Goal: Information Seeking & Learning: Check status

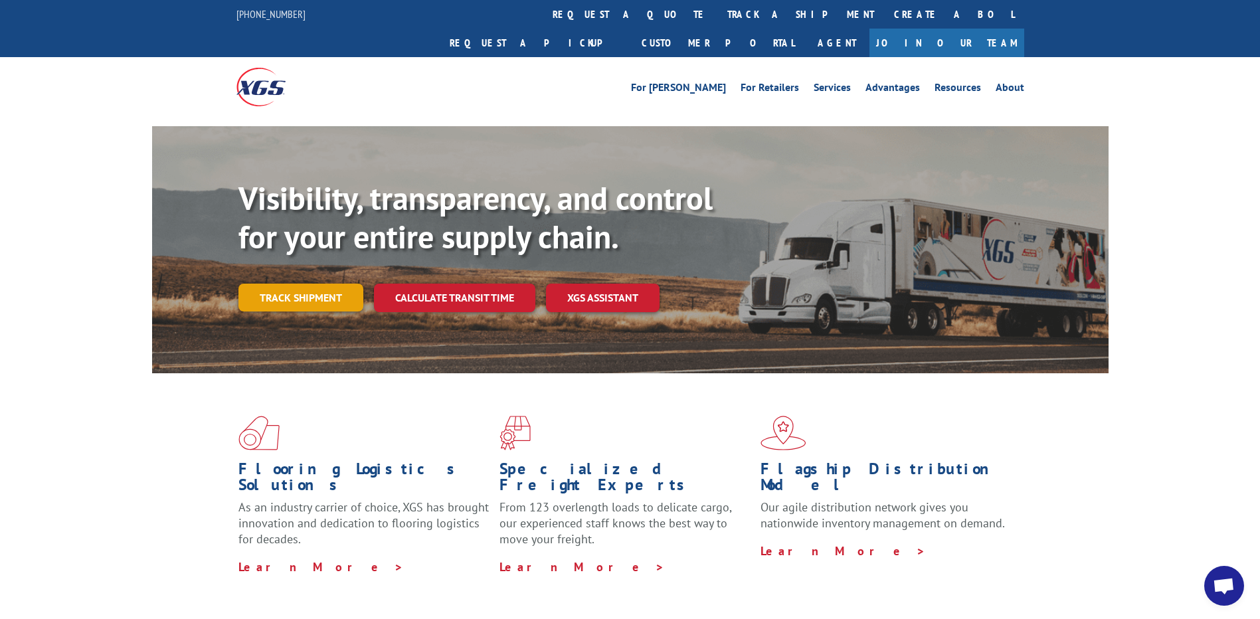
click at [324, 284] on link "Track shipment" at bounding box center [300, 298] width 125 height 28
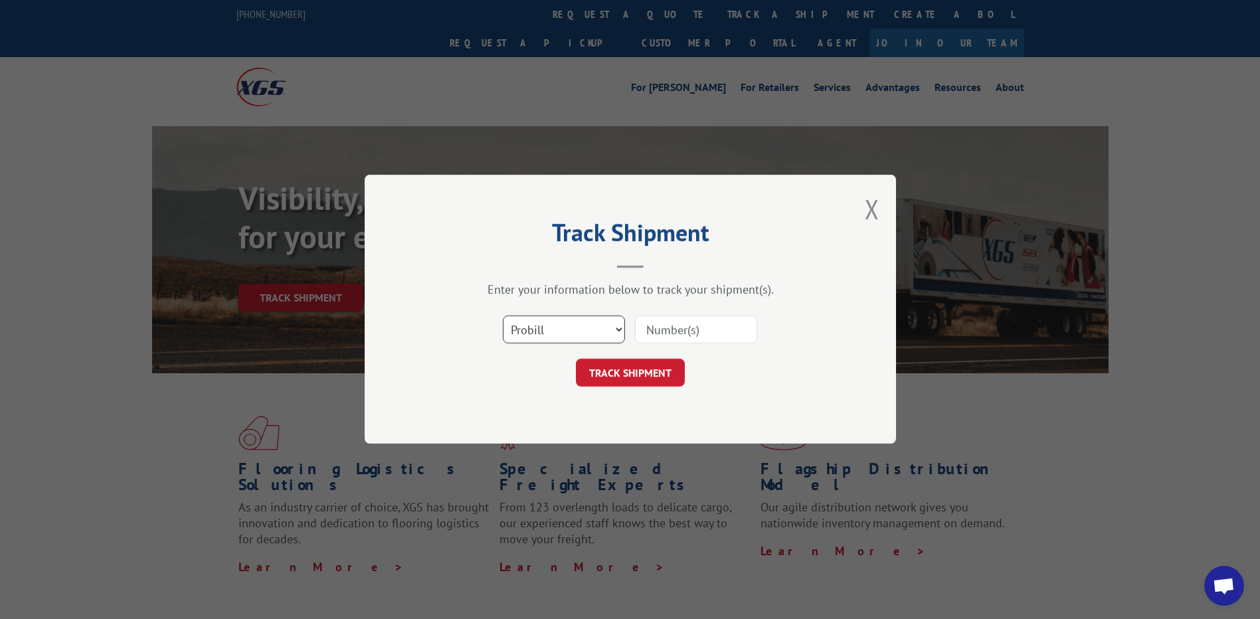
click at [565, 328] on select "Select category... Probill BOL PO" at bounding box center [564, 330] width 122 height 28
select select "po"
click at [503, 316] on select "Select category... Probill BOL PO" at bounding box center [564, 330] width 122 height 28
click at [655, 333] on input at bounding box center [696, 330] width 122 height 28
paste input "09534564"
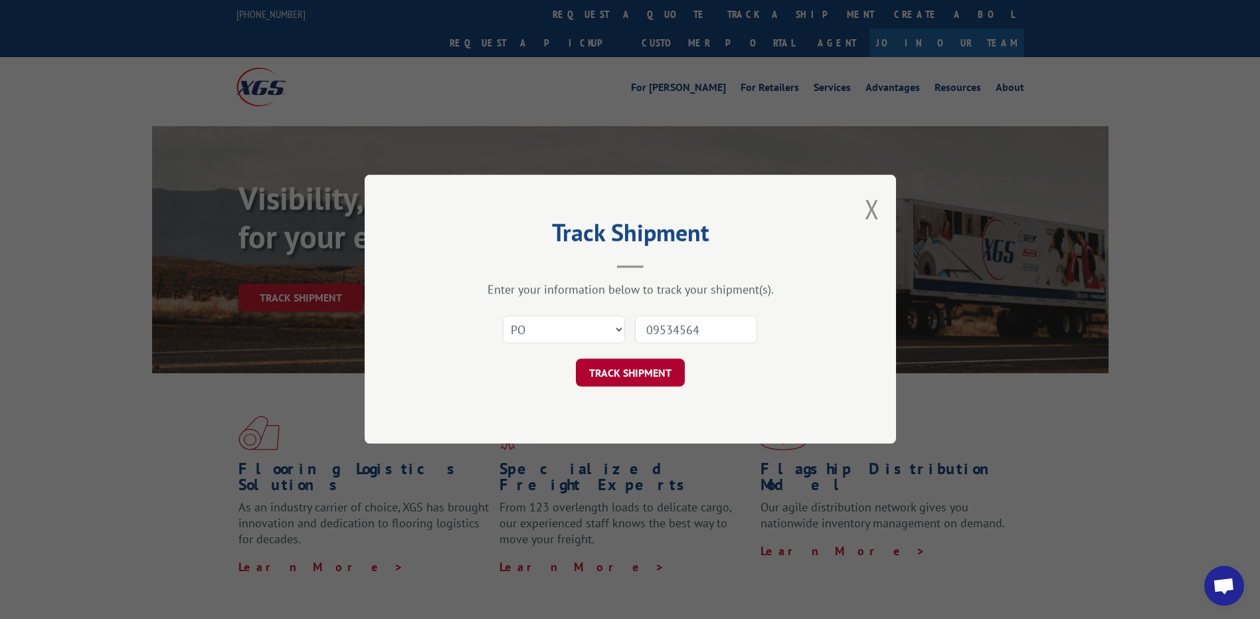
type input "09534564"
click at [639, 373] on button "TRACK SHIPMENT" at bounding box center [630, 373] width 109 height 28
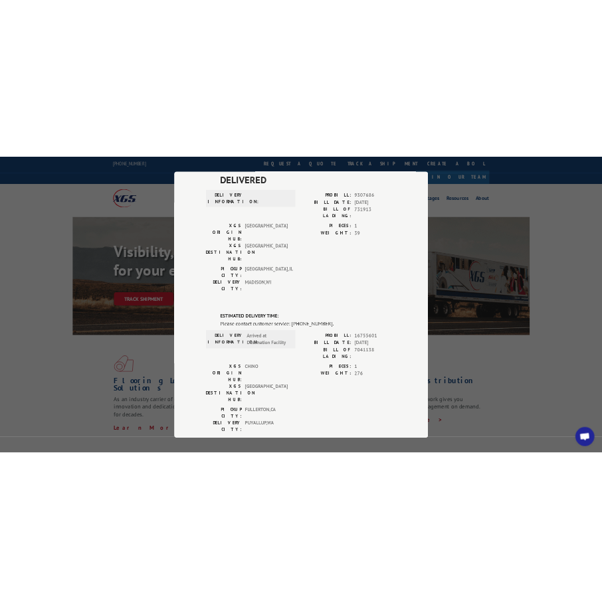
scroll to position [95, 0]
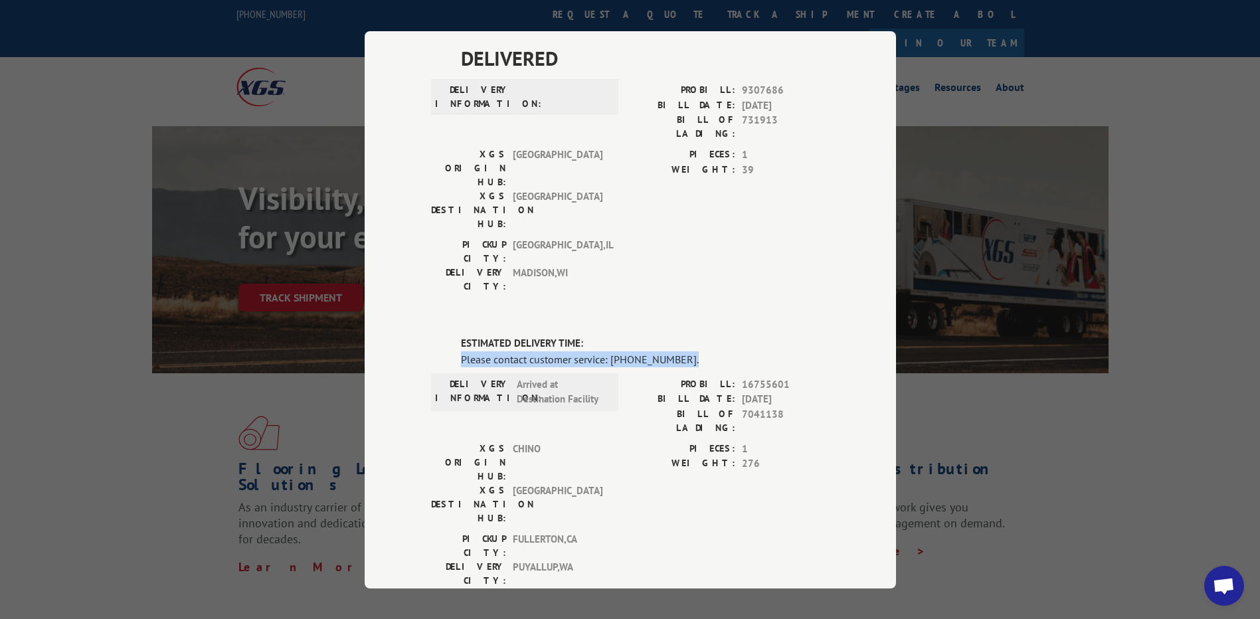
drag, startPoint x: 682, startPoint y: 285, endPoint x: 451, endPoint y: 274, distance: 231.3
click at [451, 336] on div "ESTIMATED DELIVERY TIME: Please contact customer service: [PHONE_NUMBER]. DELIV…" at bounding box center [630, 562] width 398 height 452
click at [715, 238] on div "[GEOGRAPHIC_DATA]: [GEOGRAPHIC_DATA] , [GEOGRAPHIC_DATA] [GEOGRAPHIC_DATA]: [GE…" at bounding box center [630, 269] width 398 height 62
drag, startPoint x: 683, startPoint y: 280, endPoint x: 419, endPoint y: 272, distance: 263.7
click at [419, 272] on div "Track Shipment DELIVERED DELIVERY INFORMATION: PROBILL: 9307686 BILL DATE: [DAT…" at bounding box center [630, 309] width 531 height 557
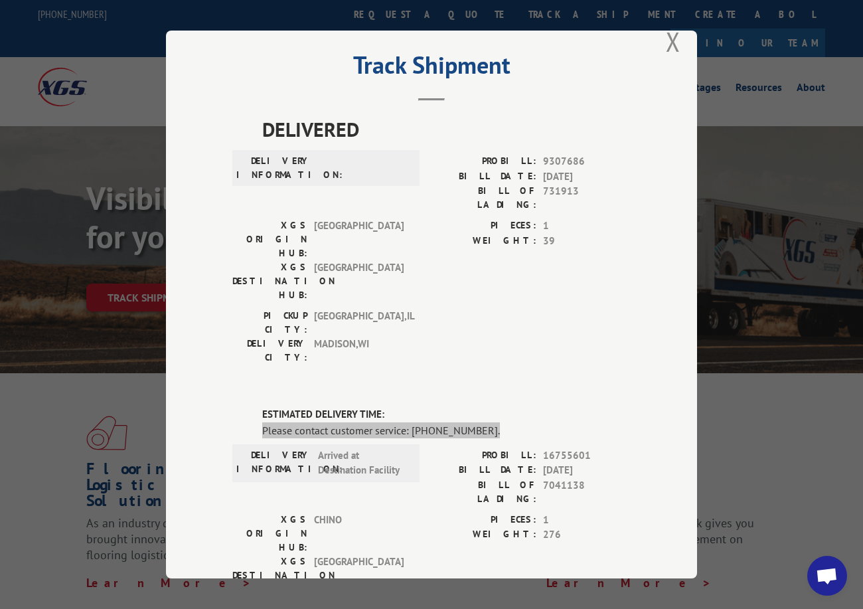
scroll to position [0, 0]
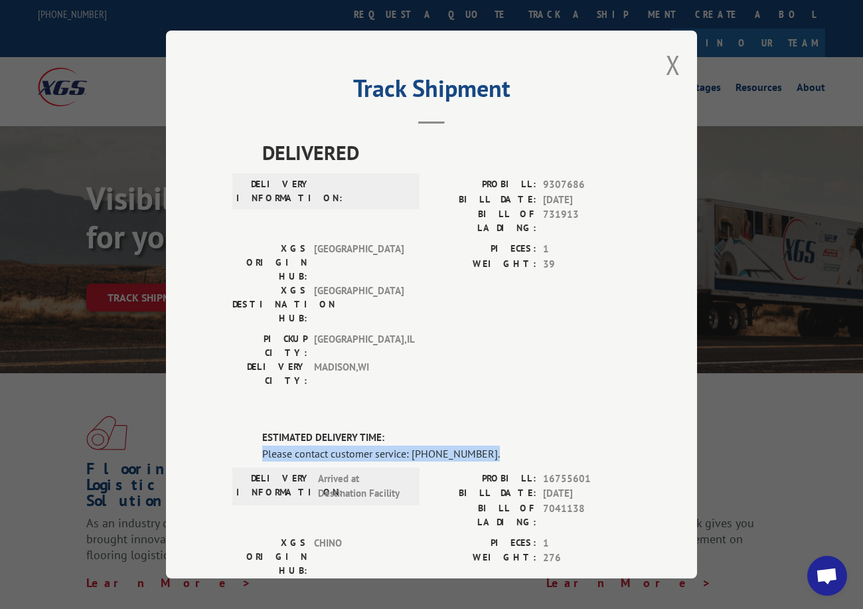
drag, startPoint x: 668, startPoint y: 60, endPoint x: 645, endPoint y: 41, distance: 30.1
click at [668, 60] on button "Close modal" at bounding box center [673, 64] width 15 height 35
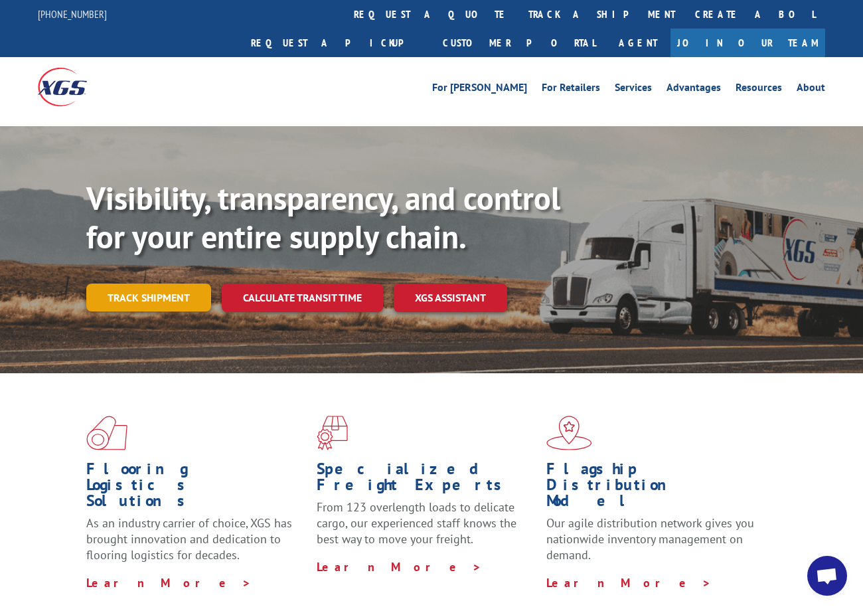
click at [109, 284] on link "Track shipment" at bounding box center [148, 298] width 125 height 28
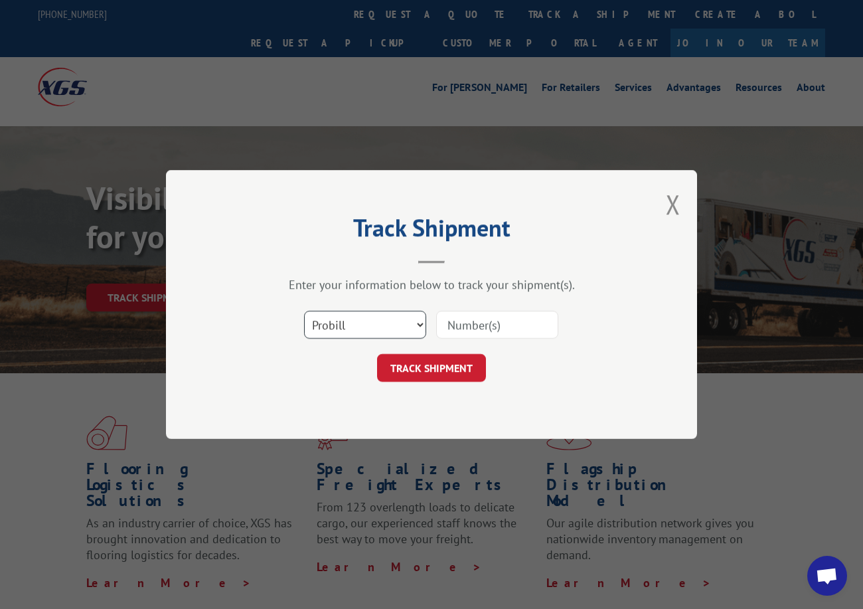
click at [365, 326] on select "Select category... Probill BOL PO" at bounding box center [365, 325] width 122 height 28
select select "po"
click at [304, 311] on select "Select category... Probill BOL PO" at bounding box center [365, 325] width 122 height 28
click at [463, 329] on input at bounding box center [497, 325] width 122 height 28
paste input "64542861"
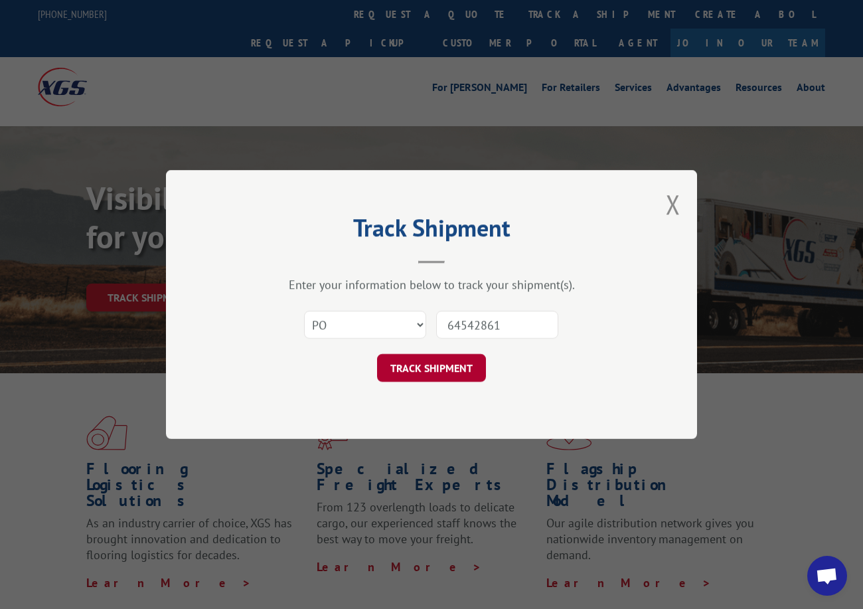
type input "64542861"
click at [442, 374] on button "TRACK SHIPMENT" at bounding box center [431, 368] width 109 height 28
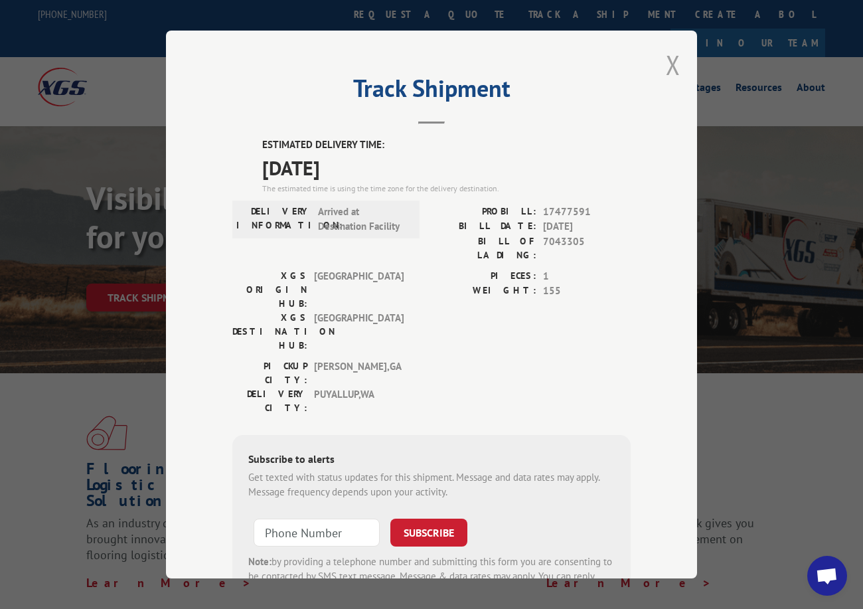
click at [668, 62] on button "Close modal" at bounding box center [673, 64] width 15 height 35
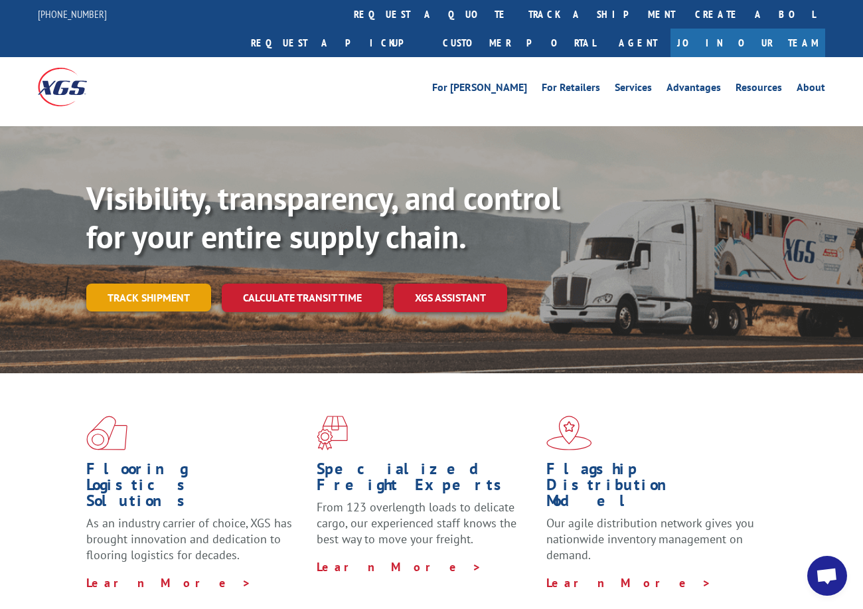
click at [144, 284] on link "Track shipment" at bounding box center [148, 298] width 125 height 28
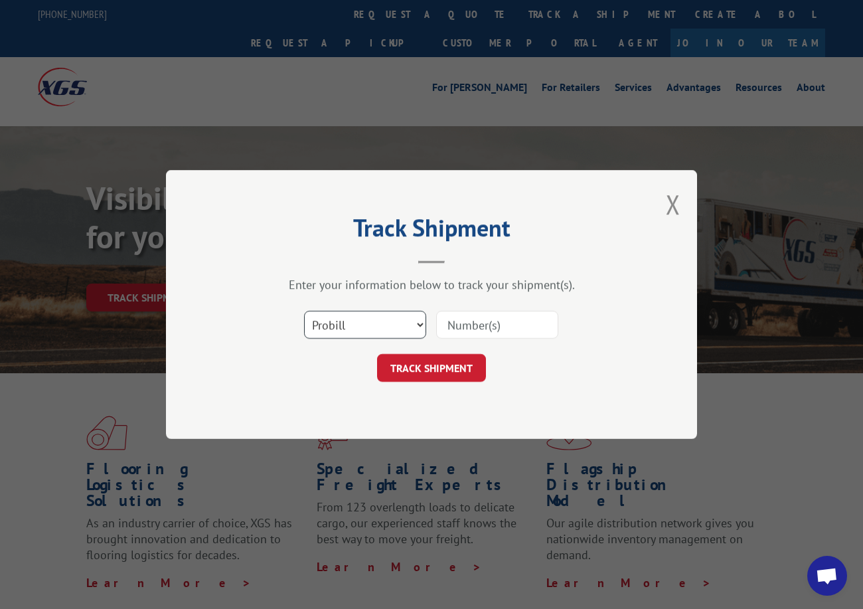
click at [337, 323] on select "Select category... Probill BOL PO" at bounding box center [365, 325] width 122 height 28
select select "po"
click at [304, 311] on select "Select category... Probill BOL PO" at bounding box center [365, 325] width 122 height 28
click at [459, 319] on input at bounding box center [497, 325] width 122 height 28
paste input "64542862"
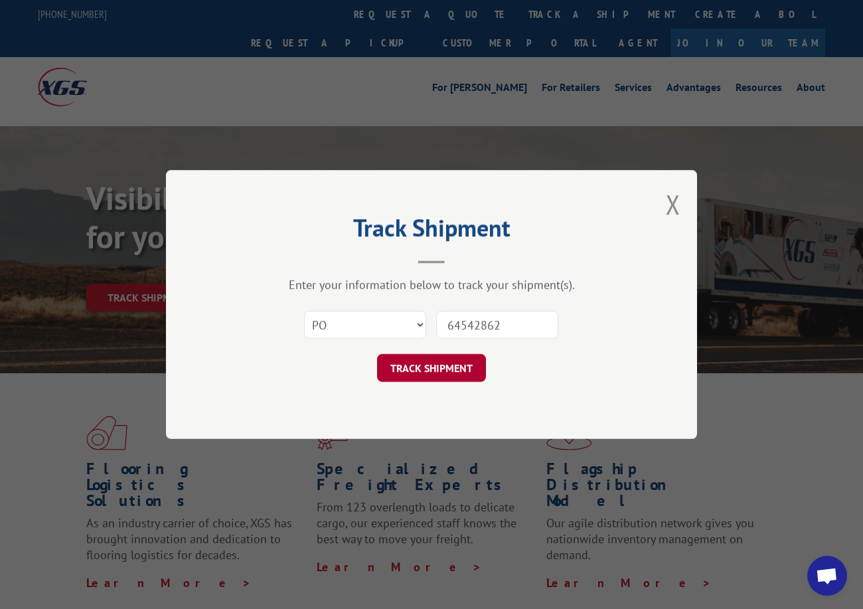
type input "64542862"
click at [440, 367] on button "TRACK SHIPMENT" at bounding box center [431, 368] width 109 height 28
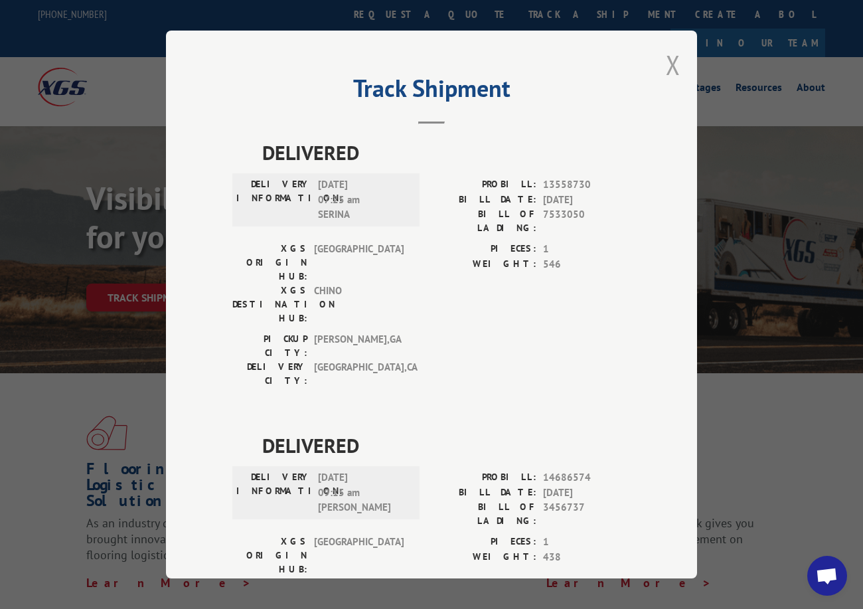
click at [666, 58] on button "Close modal" at bounding box center [673, 64] width 15 height 35
